Goal: Information Seeking & Learning: Learn about a topic

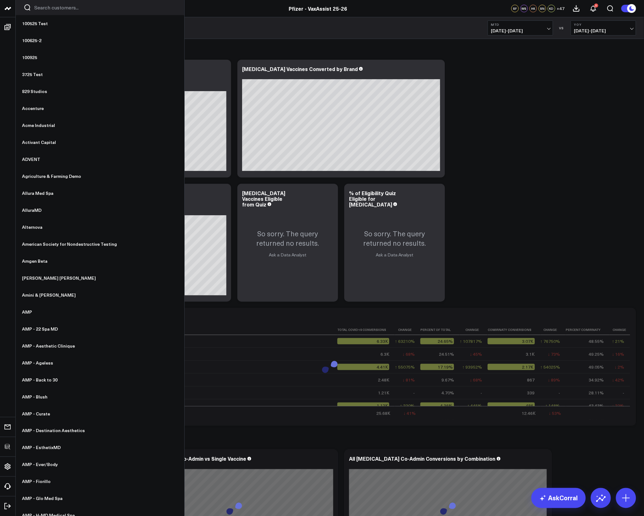
click at [56, 8] on input "Search customers input" at bounding box center [105, 7] width 142 height 7
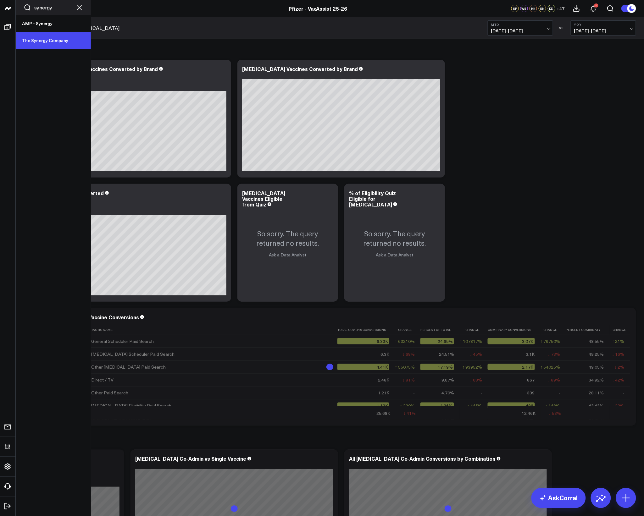
type input "synergy"
click at [57, 43] on link "The Synergy Company" at bounding box center [53, 40] width 75 height 17
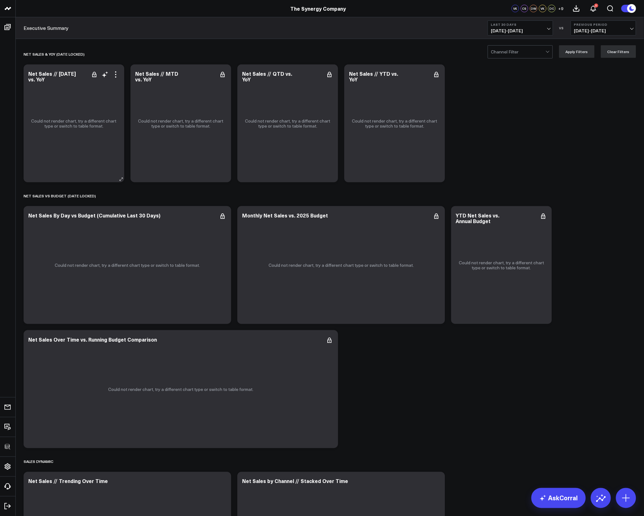
click at [115, 76] on icon at bounding box center [116, 75] width 8 height 8
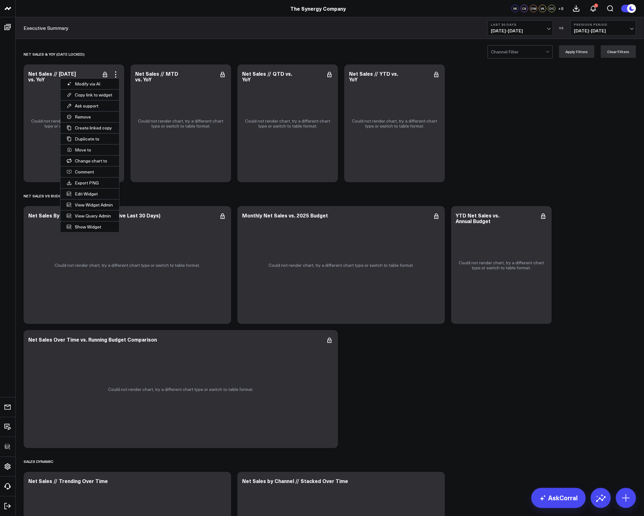
drag, startPoint x: 81, startPoint y: 197, endPoint x: 86, endPoint y: 196, distance: 5.4
click at [81, 196] on button "Edit Widget" at bounding box center [89, 194] width 59 height 11
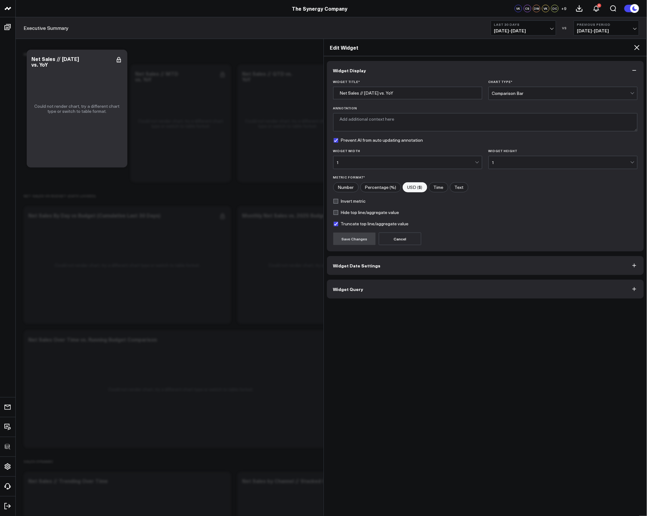
click at [445, 289] on button "Widget Query" at bounding box center [485, 289] width 317 height 19
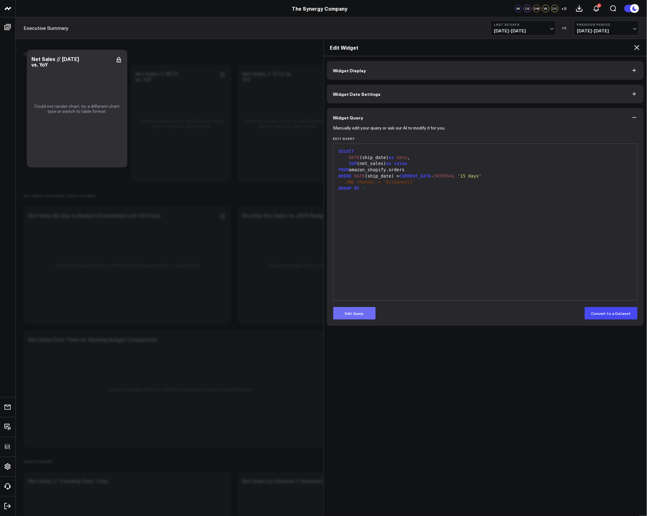
click at [365, 313] on button "Edit Query" at bounding box center [354, 313] width 42 height 13
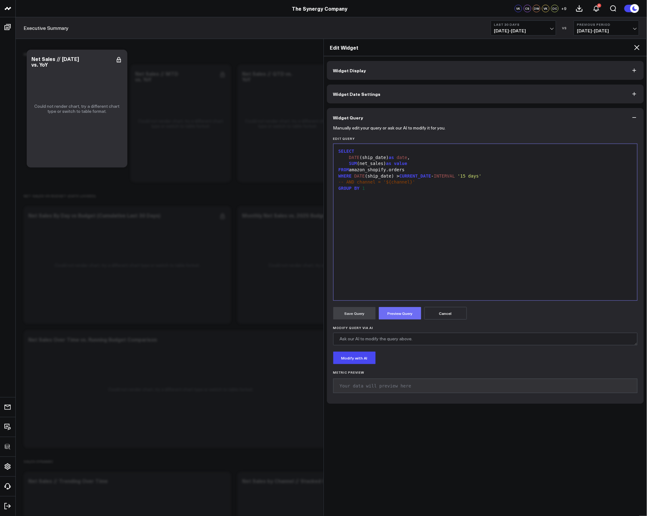
click at [403, 313] on button "Preview Query" at bounding box center [400, 313] width 42 height 13
click at [404, 302] on form "Manually edit your query or ask our AI to modify it for you. Edit Query 9 1 2 3…" at bounding box center [485, 264] width 305 height 275
click at [403, 318] on button "Preview Query" at bounding box center [400, 313] width 42 height 13
click at [557, 251] on div "SELECT DATE (ship_date) as date , SUM (net_sales) as value FROM amazon_shopify.…" at bounding box center [486, 222] width 298 height 150
click at [639, 47] on icon at bounding box center [637, 48] width 8 height 8
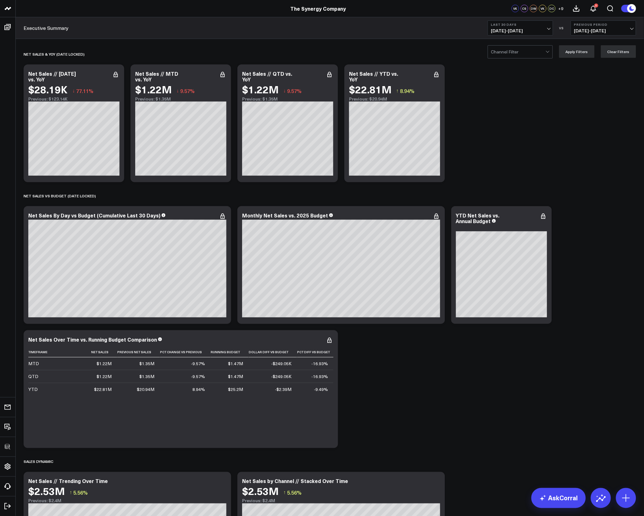
click at [515, 28] on span "09/15/25 - 10/14/25" at bounding box center [520, 30] width 58 height 5
click at [513, 199] on link "Custom Dates" at bounding box center [520, 201] width 65 height 12
select select "9"
select select "2025"
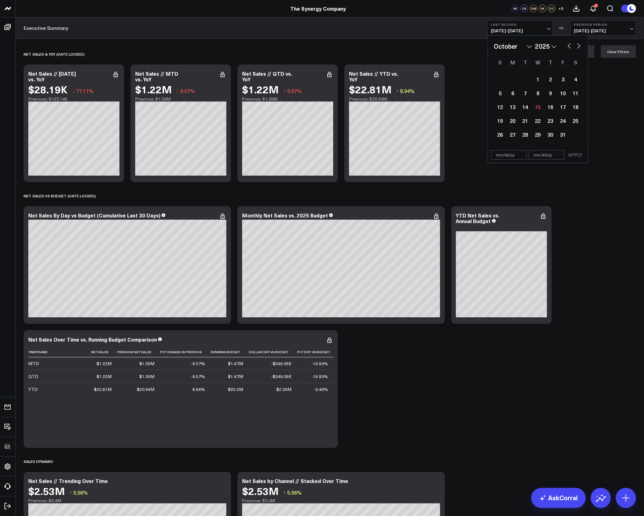
click at [550, 47] on select "2026 2025 2024 2023 2022 2021 2020 2019 2018 2017 2016 2015 2014 2013 2012 2011…" at bounding box center [545, 45] width 21 height 9
select select "9"
select select "2020"
click at [552, 81] on div "1" at bounding box center [550, 79] width 13 height 13
type input "10/01/20"
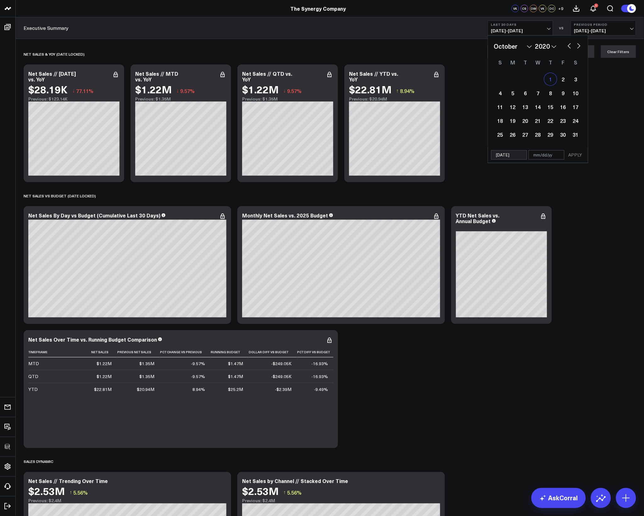
select select "9"
select select "2020"
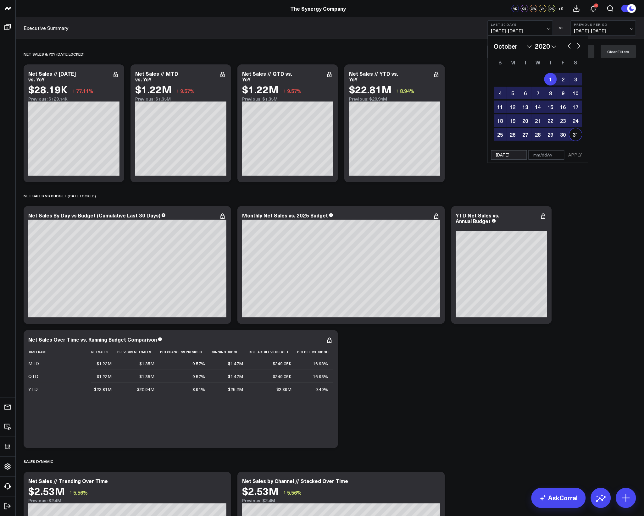
click at [579, 135] on div "31" at bounding box center [575, 134] width 13 height 13
type input "10/31/20"
select select "9"
select select "2020"
click at [577, 153] on button "APPLY" at bounding box center [575, 154] width 19 height 9
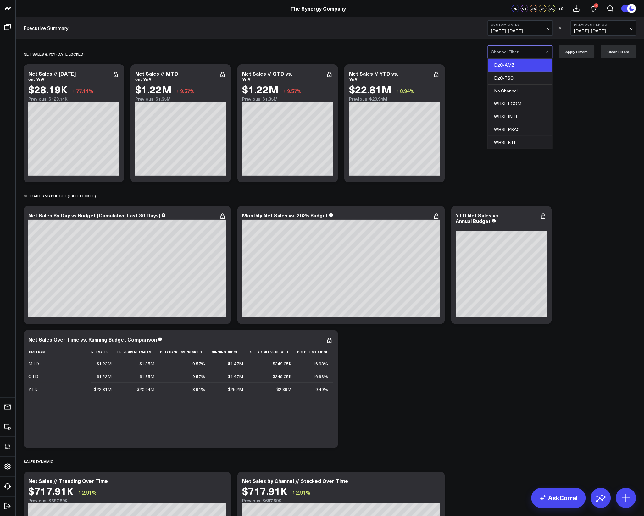
click at [518, 65] on div "D2C-AMZ" at bounding box center [520, 65] width 64 height 13
click at [570, 52] on button "Apply Filters" at bounding box center [577, 51] width 36 height 13
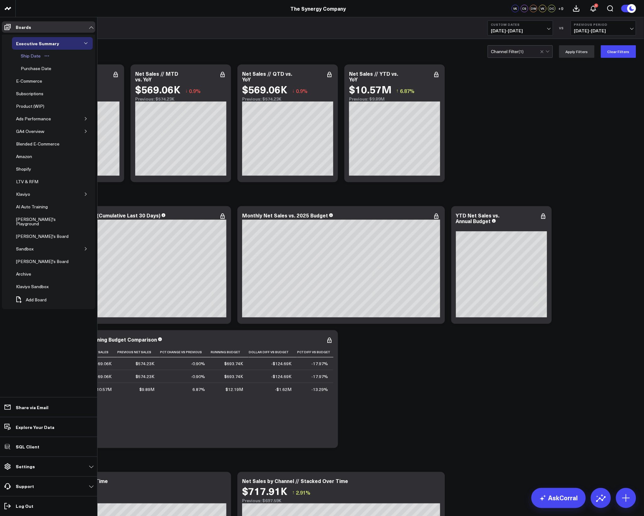
click at [28, 54] on div "Ship Date" at bounding box center [30, 56] width 23 height 8
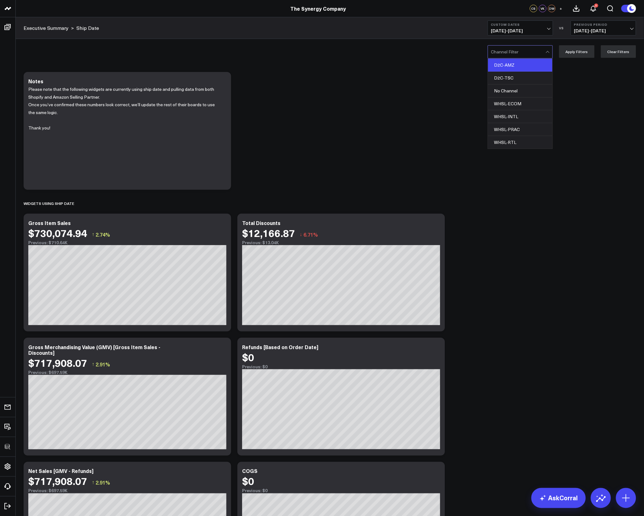
click at [513, 62] on div "D2C-AMZ" at bounding box center [520, 65] width 64 height 13
click at [571, 55] on button "Apply Filters" at bounding box center [577, 51] width 36 height 13
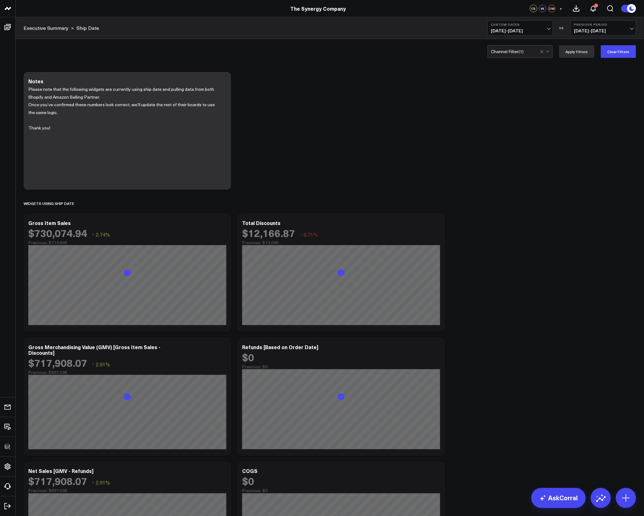
click at [537, 253] on div "Modify via AI Copy link to widget Ask support Remove Create linked copy Executi…" at bounding box center [329, 521] width 618 height 904
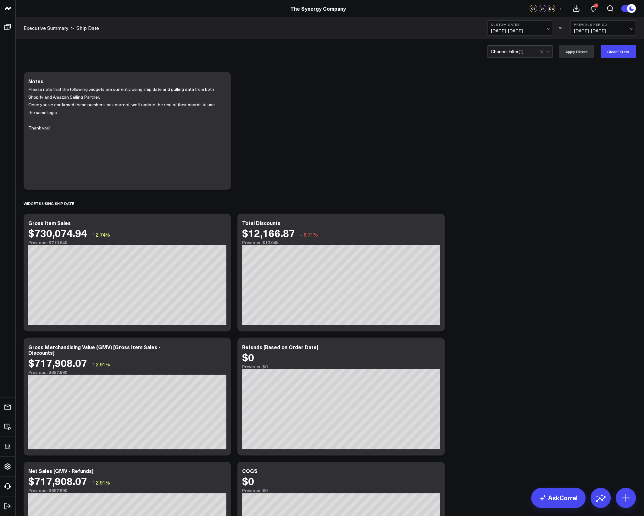
click at [508, 250] on div "Modify via AI Copy link to widget Ask support Remove Create linked copy Executi…" at bounding box center [329, 521] width 618 height 904
